Goal: Go to known website: Go to known website

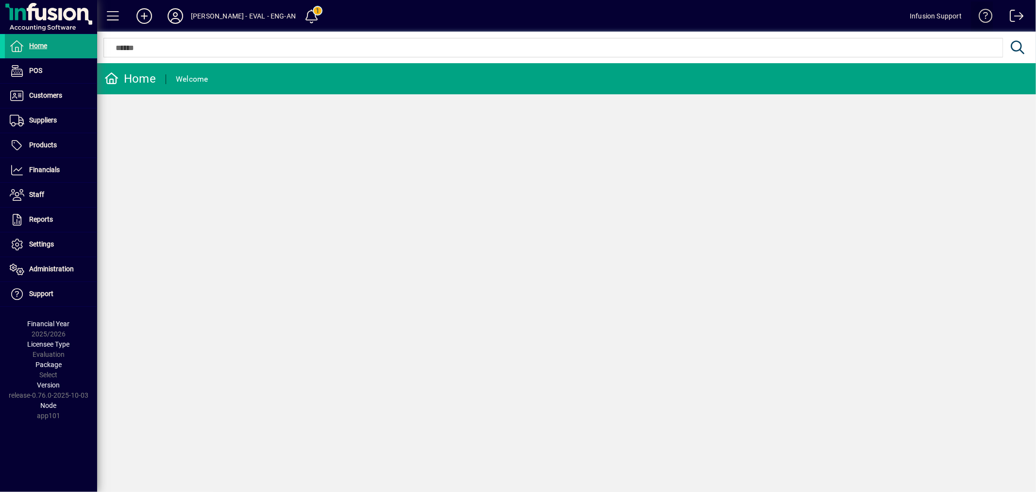
click at [985, 13] on span at bounding box center [982, 17] width 23 height 23
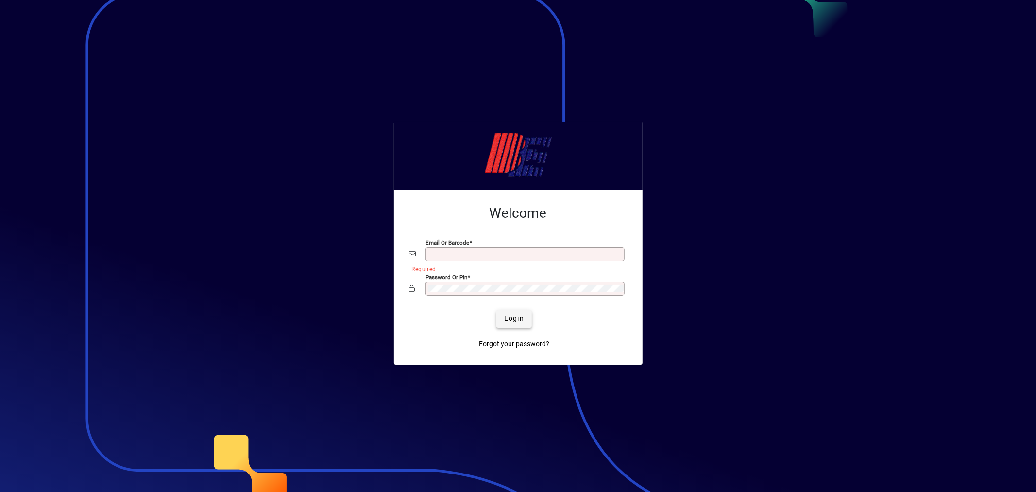
type input "**********"
click at [522, 317] on span "Login" at bounding box center [514, 318] width 20 height 10
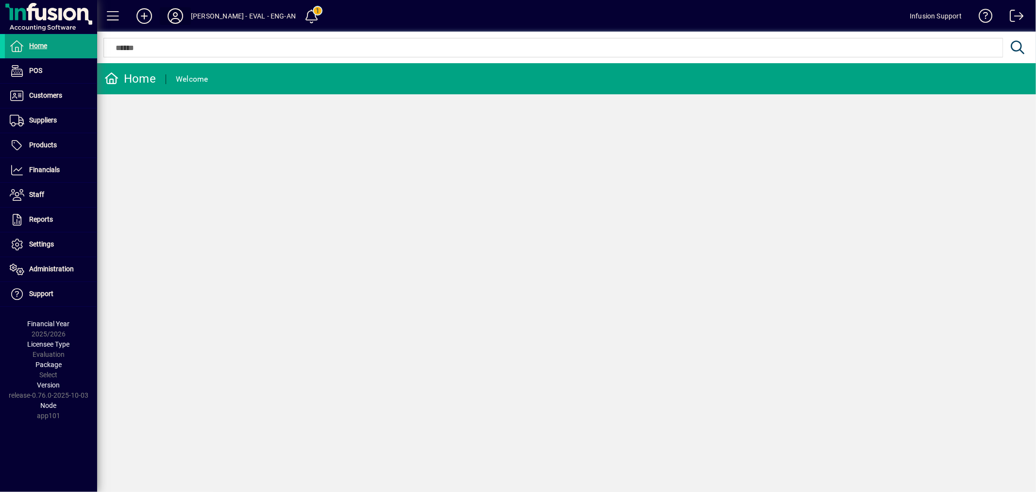
click at [168, 11] on icon at bounding box center [175, 16] width 19 height 16
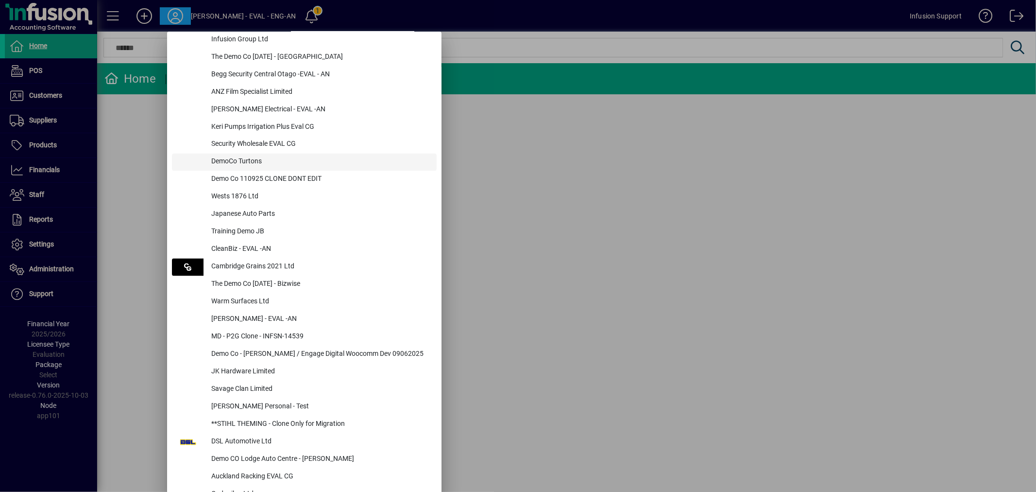
scroll to position [1708, 0]
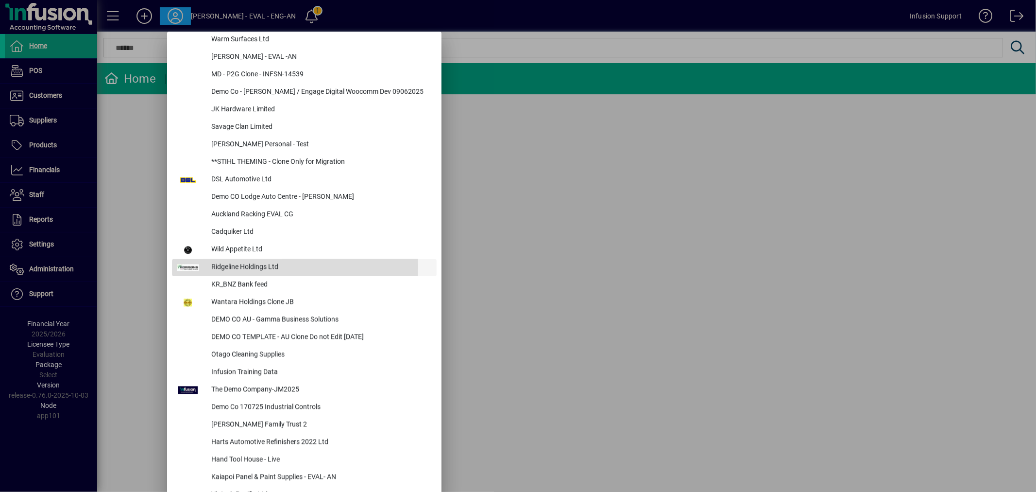
click at [226, 265] on div "Ridgeline Holdings Ltd" at bounding box center [320, 266] width 233 height 17
